Goal: Information Seeking & Learning: Find specific page/section

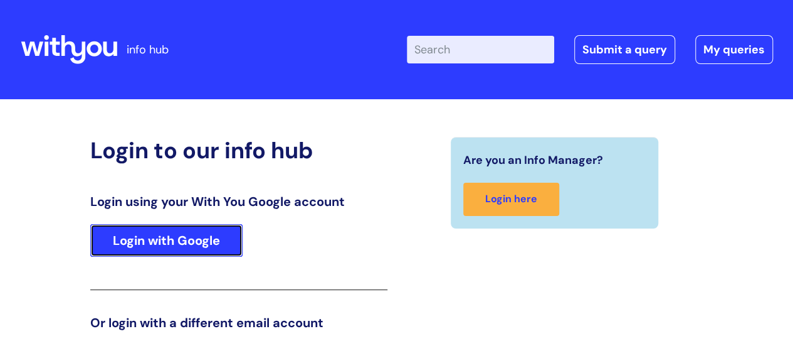
click at [212, 241] on link "Login with Google" at bounding box center [166, 240] width 152 height 33
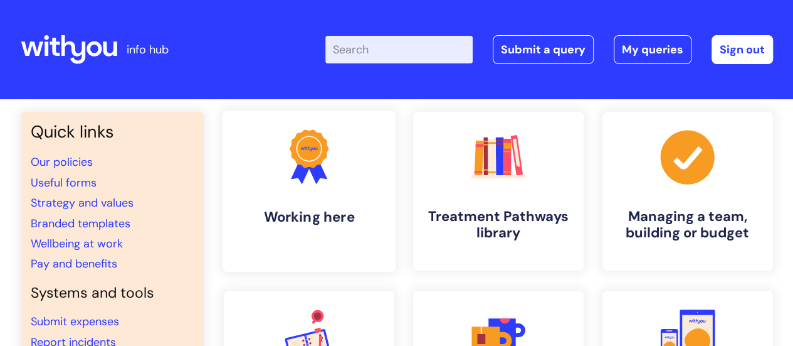
click at [335, 221] on h4 "Working here" at bounding box center [309, 216] width 153 height 17
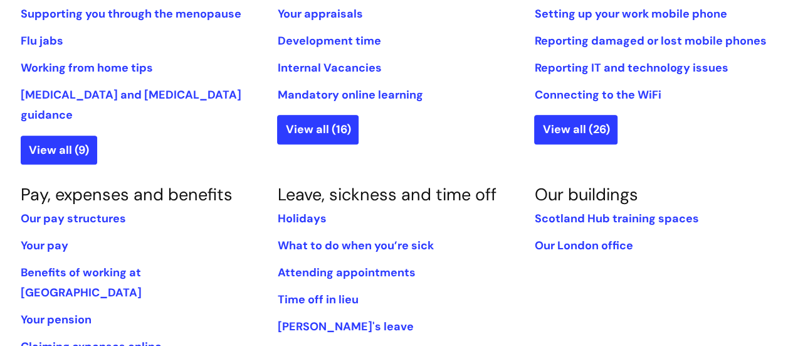
scroll to position [627, 0]
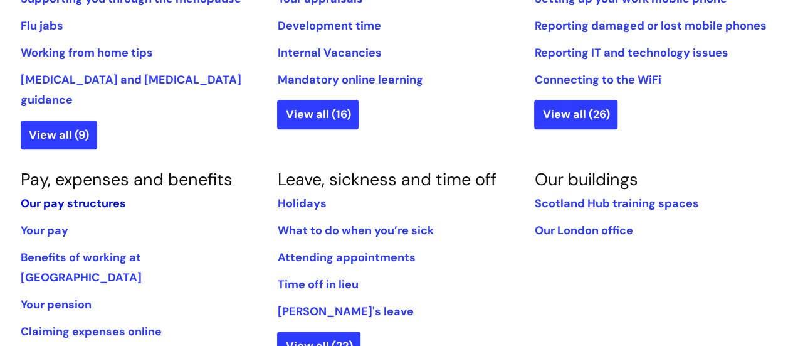
click at [95, 196] on link "Our pay structures" at bounding box center [73, 203] width 105 height 15
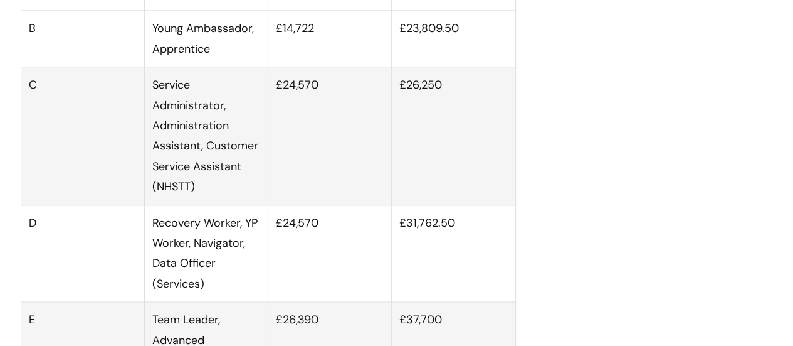
scroll to position [878, 0]
